Goal: Transaction & Acquisition: Purchase product/service

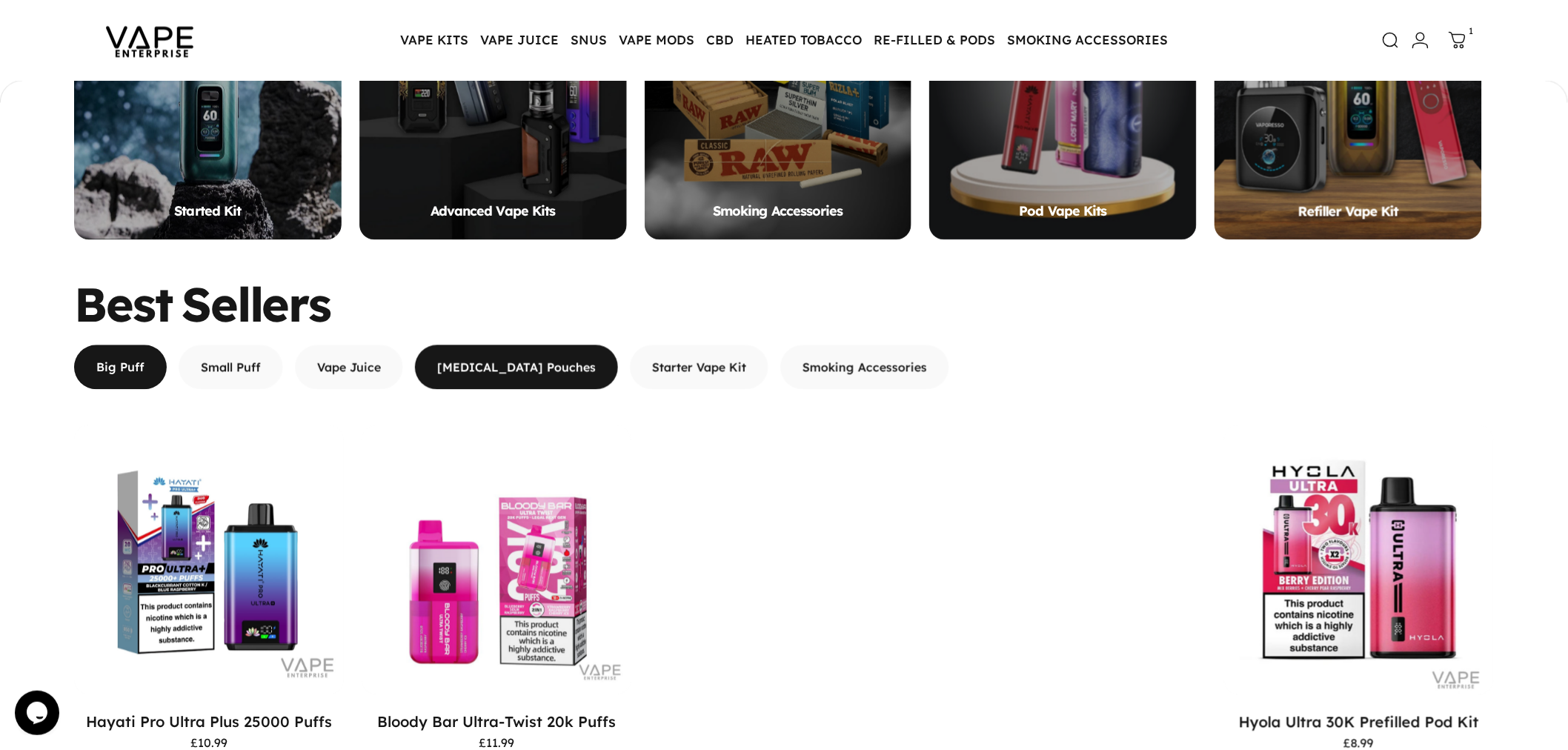
click at [494, 369] on span "button" at bounding box center [517, 368] width 305 height 89
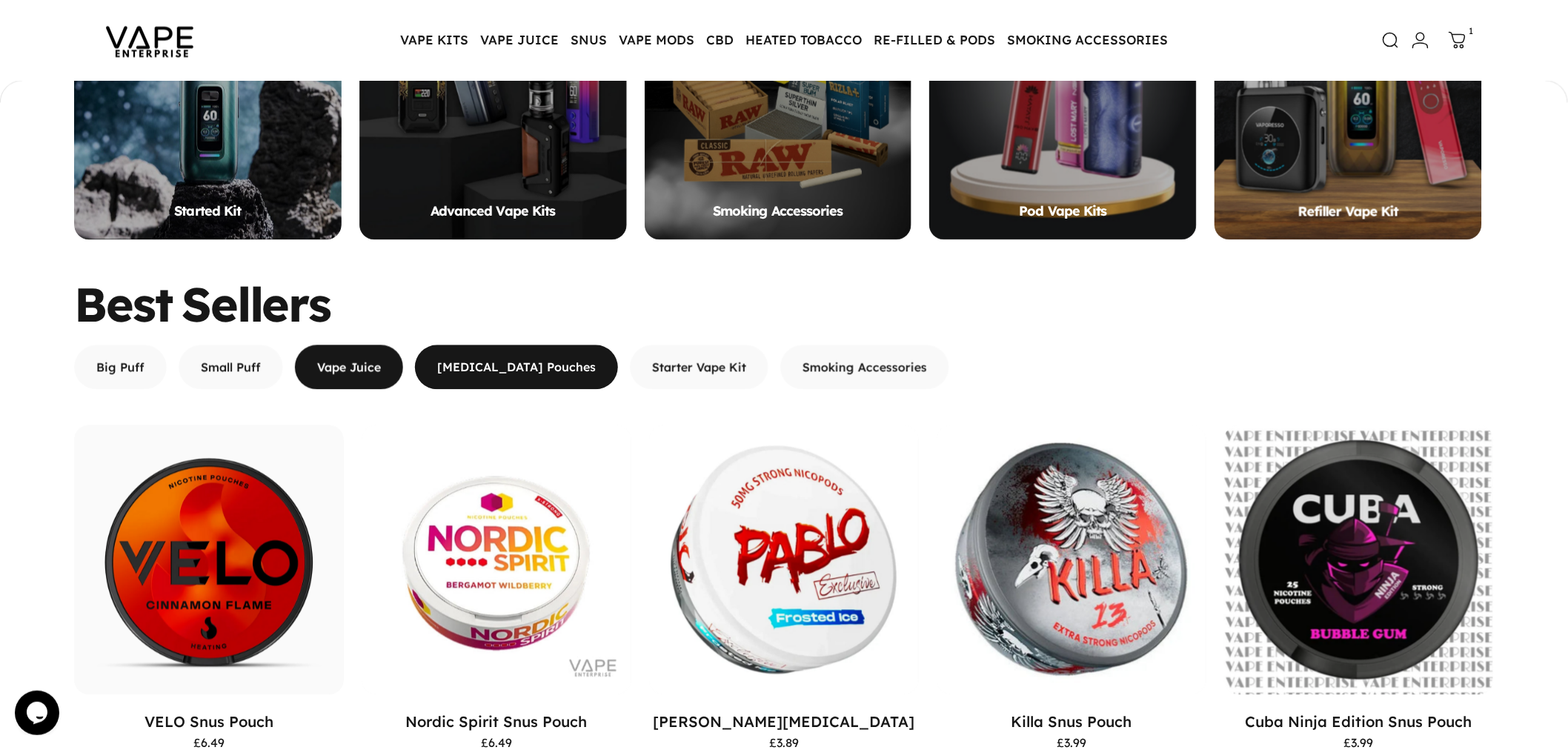
click at [378, 369] on span "button" at bounding box center [349, 368] width 163 height 89
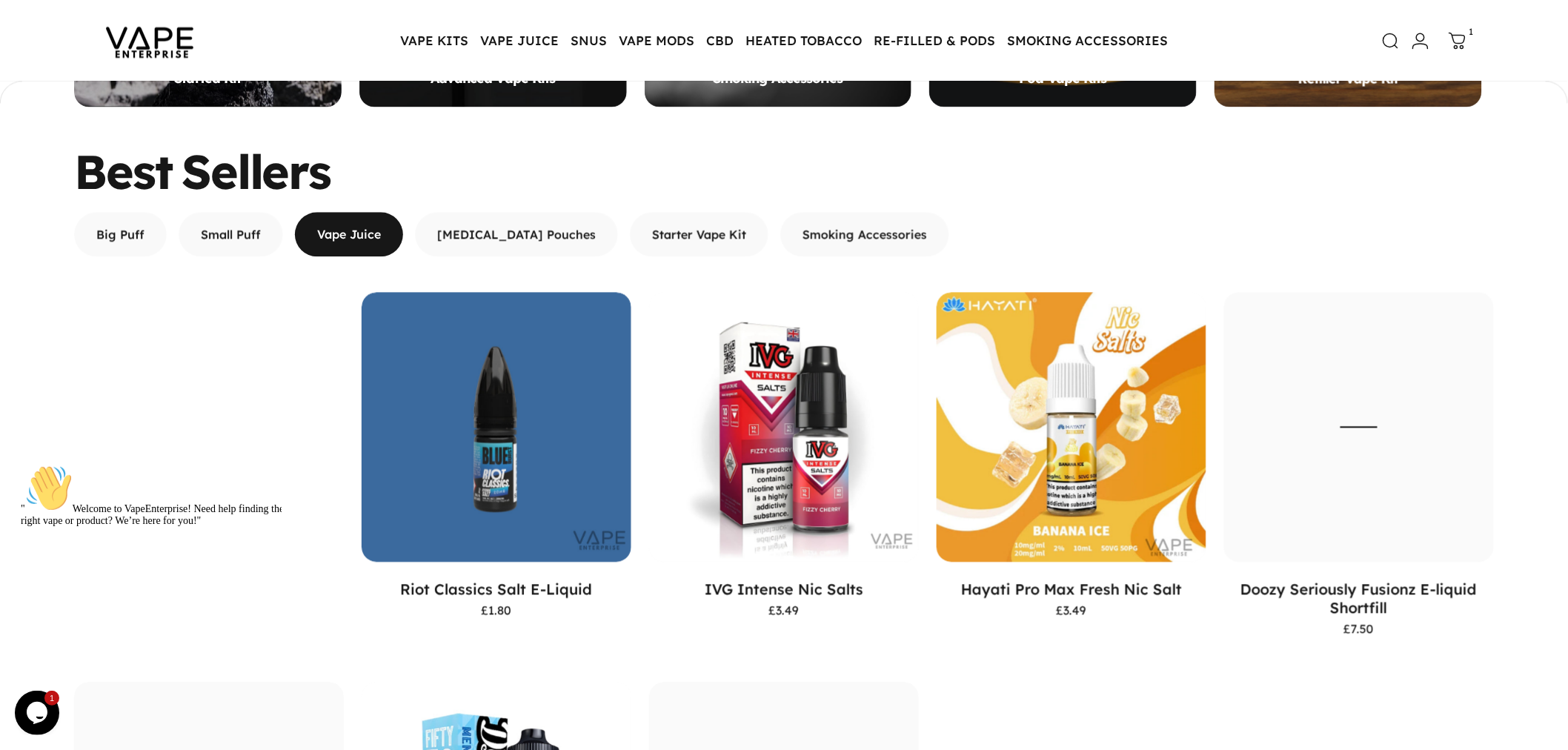
scroll to position [1315, 0]
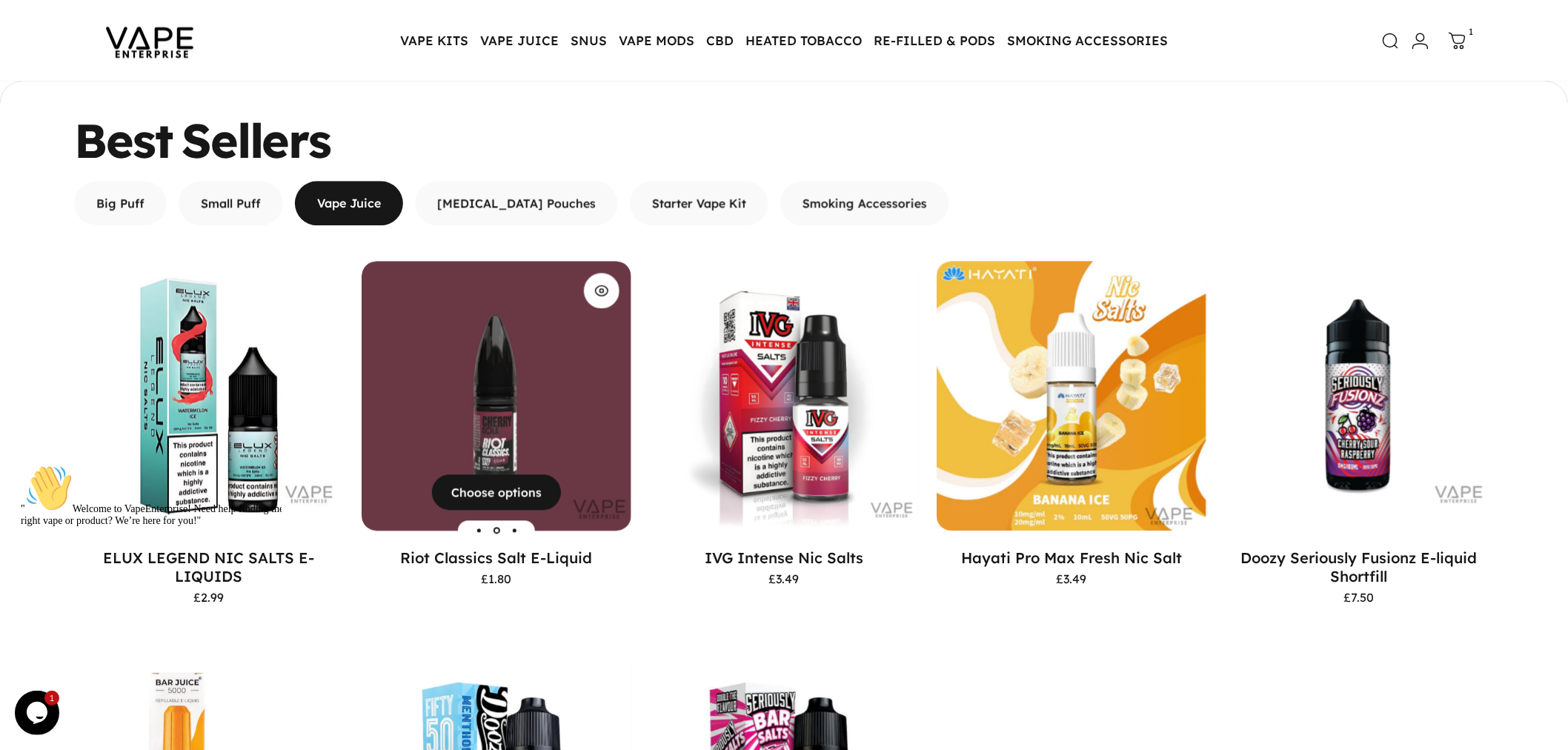
click at [495, 391] on img "Riot Classics Salt E-Liquid" at bounding box center [496, 396] width 270 height 270
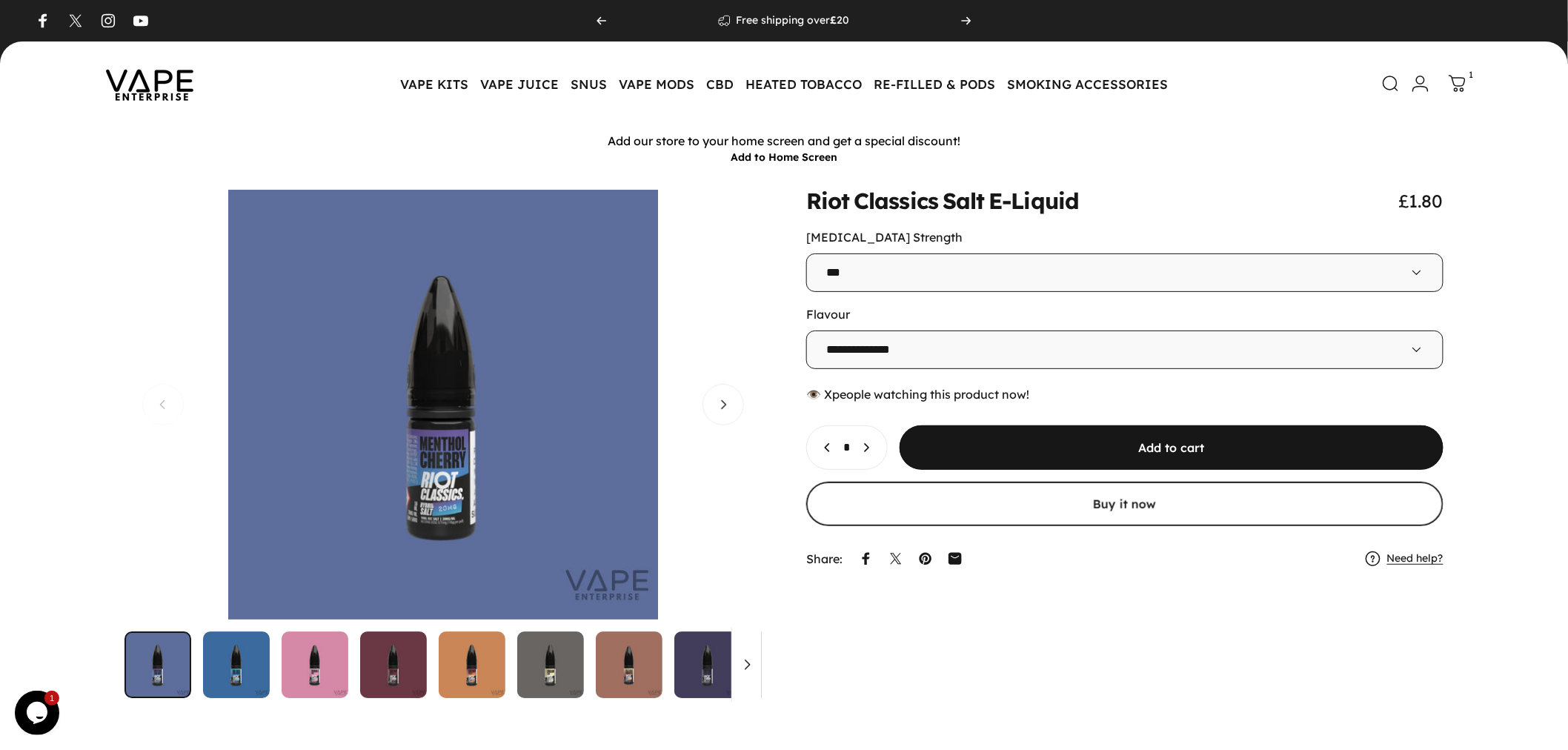
click at [423, 498] on button "Open media 11 in modal" at bounding box center [443, 405] width 637 height 430
